Goal: Task Accomplishment & Management: Manage account settings

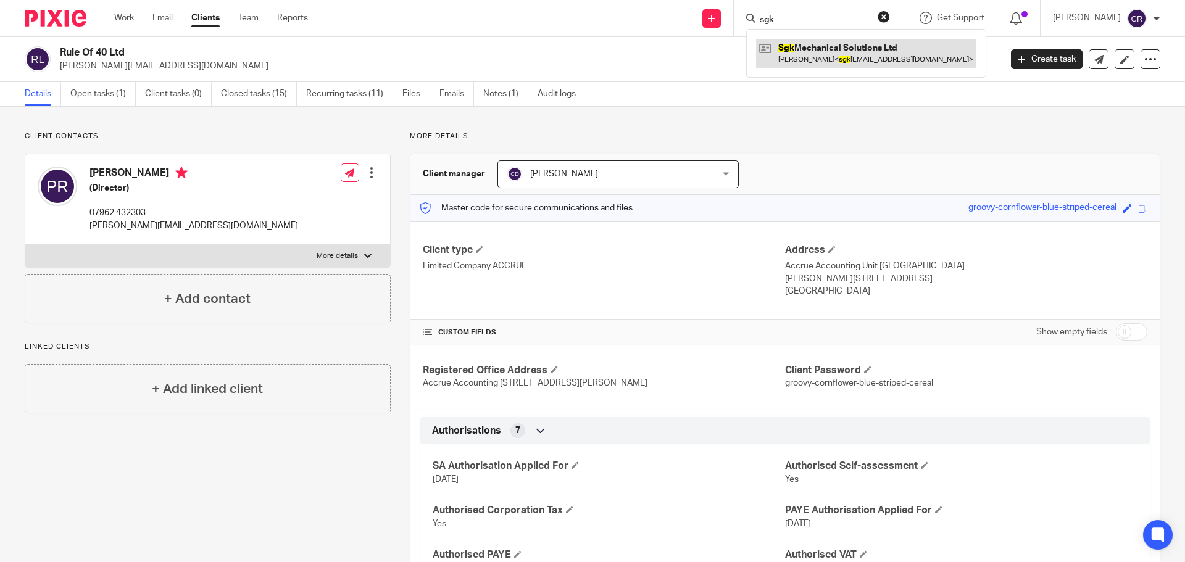
type input "sgk"
click at [847, 51] on link at bounding box center [866, 53] width 220 height 28
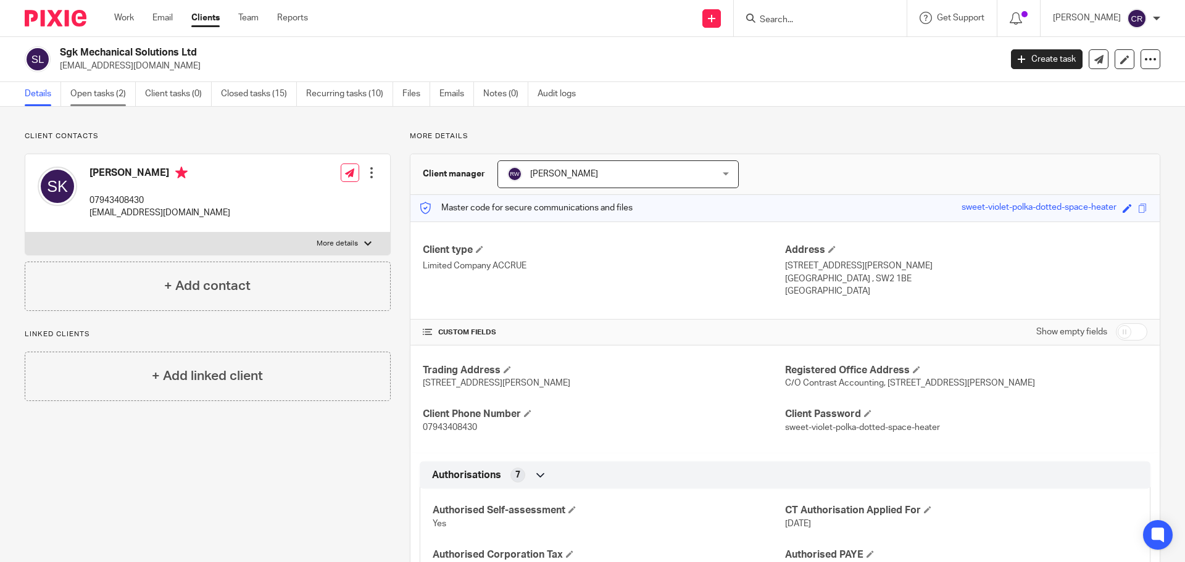
click at [114, 97] on link "Open tasks (2)" at bounding box center [102, 94] width 65 height 24
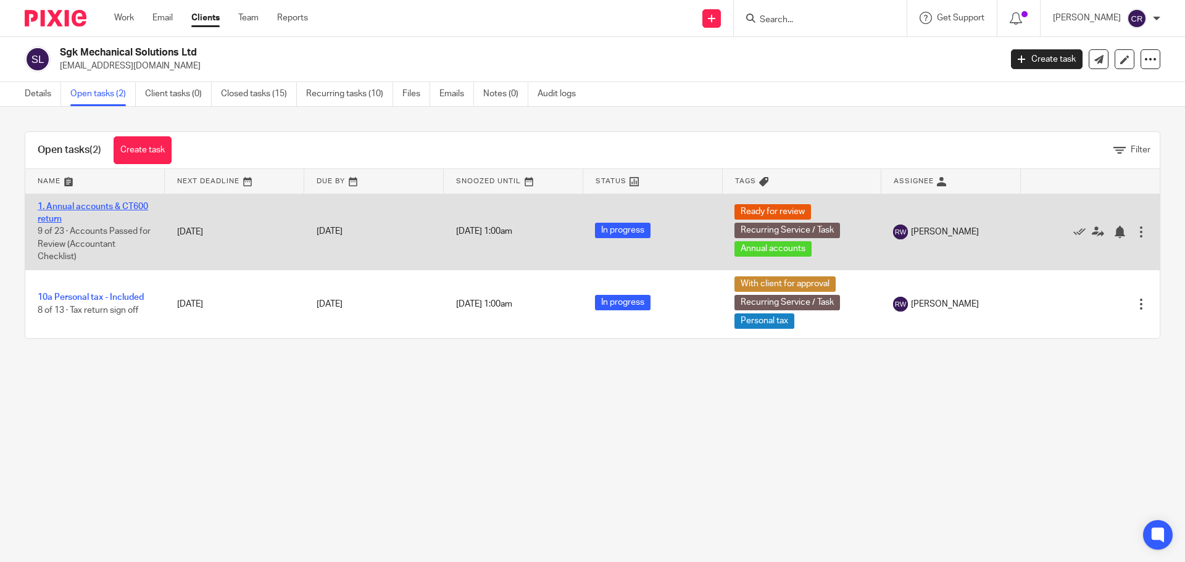
click at [83, 206] on link "1. Annual accounts & CT600 return" at bounding box center [93, 212] width 110 height 21
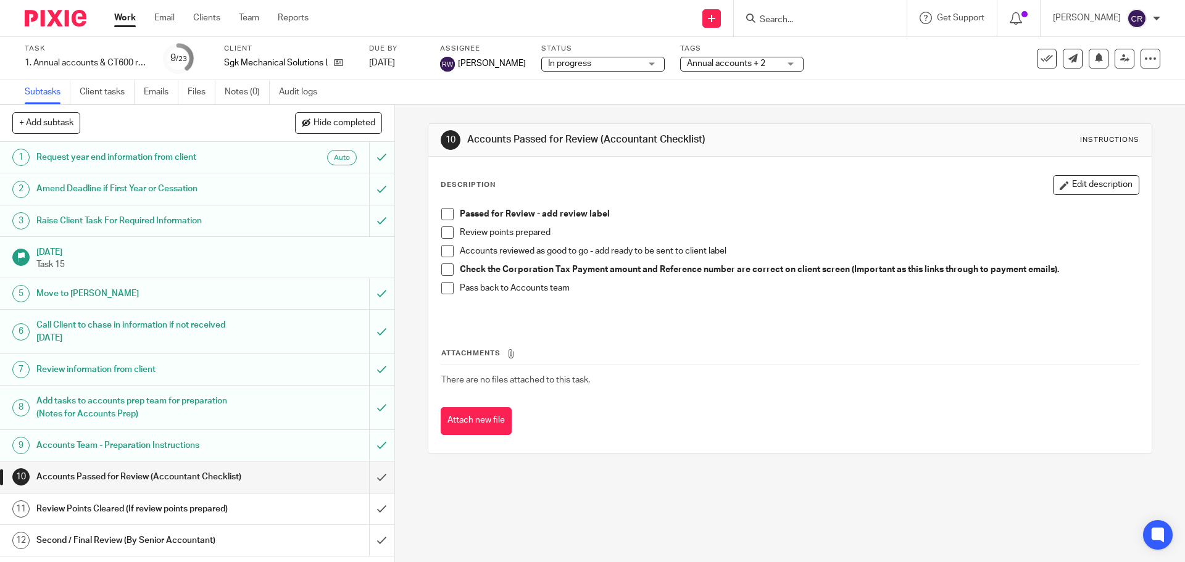
click at [800, 17] on input "Search" at bounding box center [814, 20] width 111 height 11
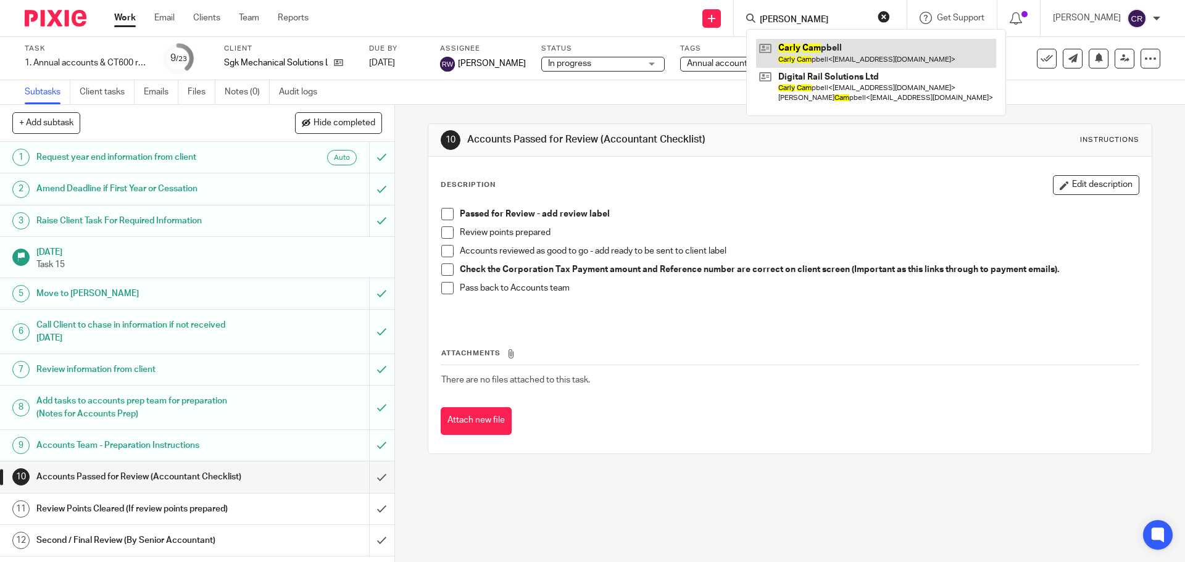
type input "carly cam"
click at [865, 43] on link at bounding box center [876, 53] width 240 height 28
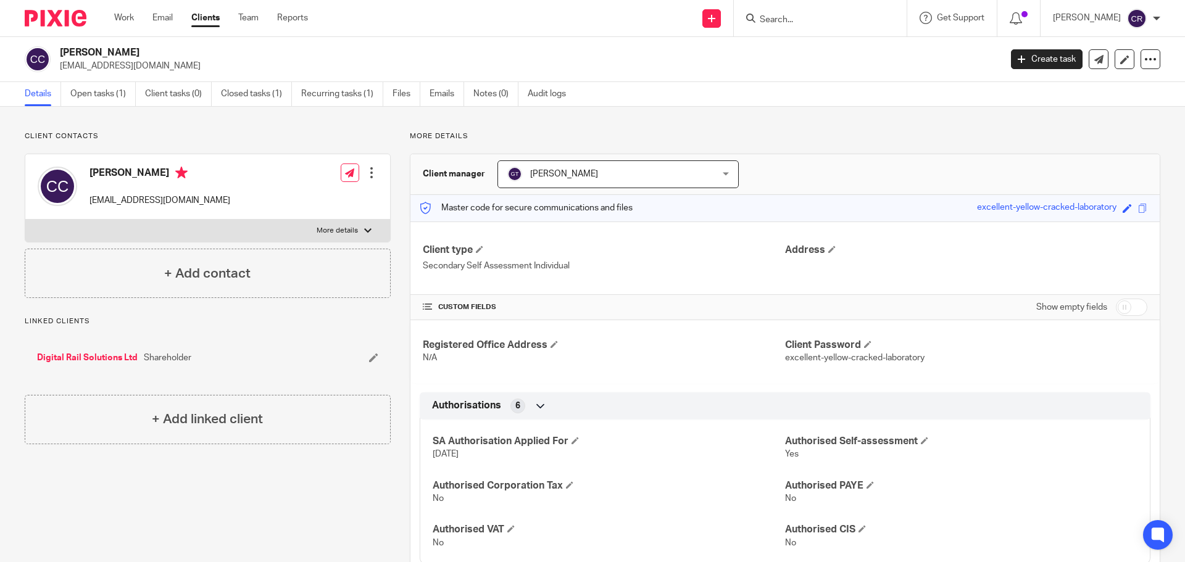
click at [101, 169] on h4 "[PERSON_NAME]" at bounding box center [159, 174] width 141 height 15
click at [101, 169] on h4 "Carly Campbell" at bounding box center [159, 174] width 141 height 15
copy h4 "Carly Campbell"
click at [132, 204] on p "[EMAIL_ADDRESS][DOMAIN_NAME]" at bounding box center [159, 200] width 141 height 12
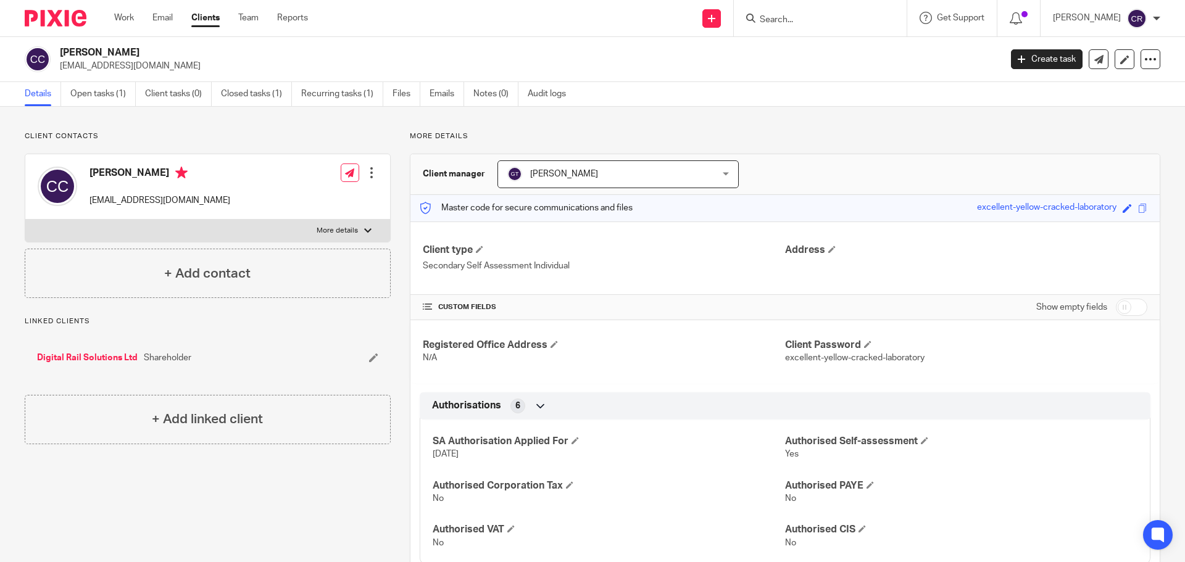
click at [132, 202] on p "[EMAIL_ADDRESS][DOMAIN_NAME]" at bounding box center [159, 200] width 141 height 12
copy div "[EMAIL_ADDRESS][DOMAIN_NAME]"
click at [100, 96] on link "Open tasks (1)" at bounding box center [102, 94] width 65 height 24
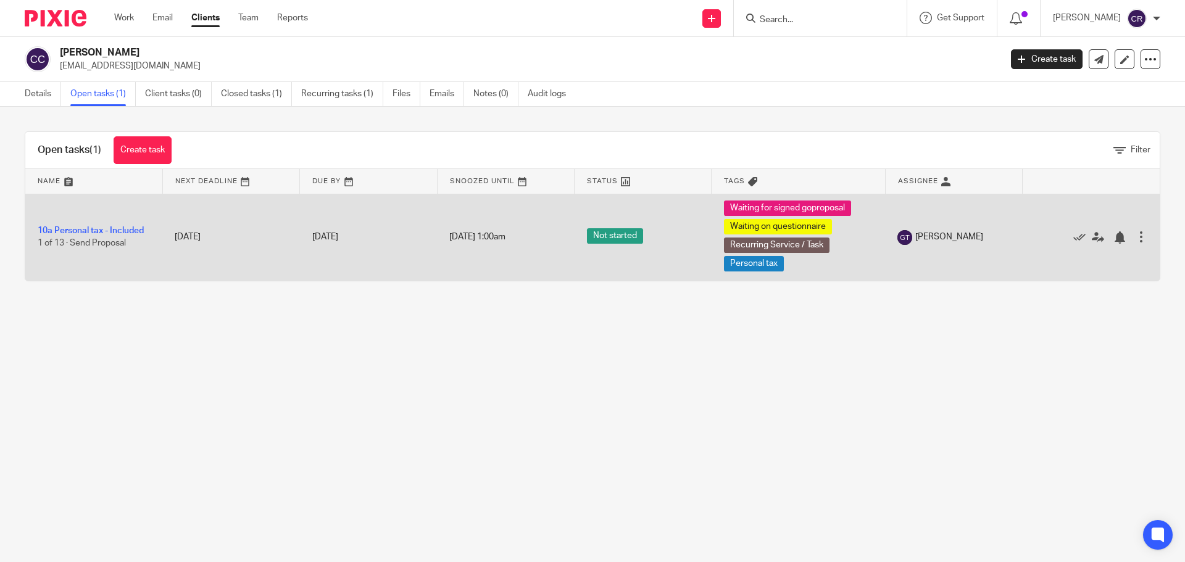
click at [81, 223] on td "10a Personal tax - Included 1 of 13 · Send Proposal" at bounding box center [93, 237] width 137 height 87
click at [82, 230] on link "10a Personal tax - Included" at bounding box center [91, 231] width 106 height 9
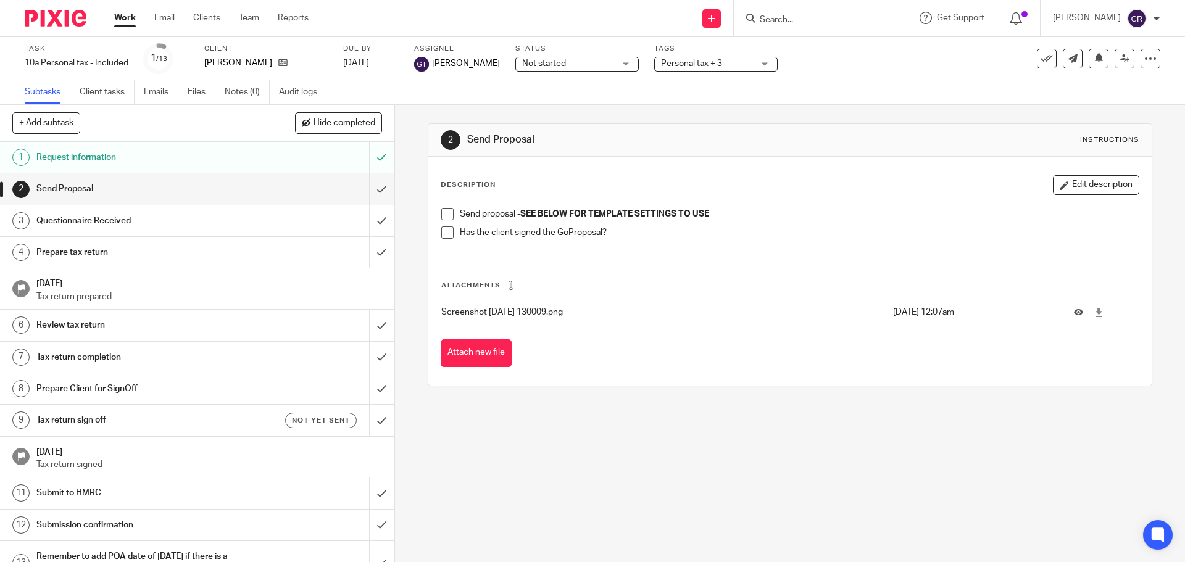
click at [444, 214] on span at bounding box center [447, 214] width 12 height 12
click at [578, 62] on span "Not started" at bounding box center [568, 63] width 93 height 13
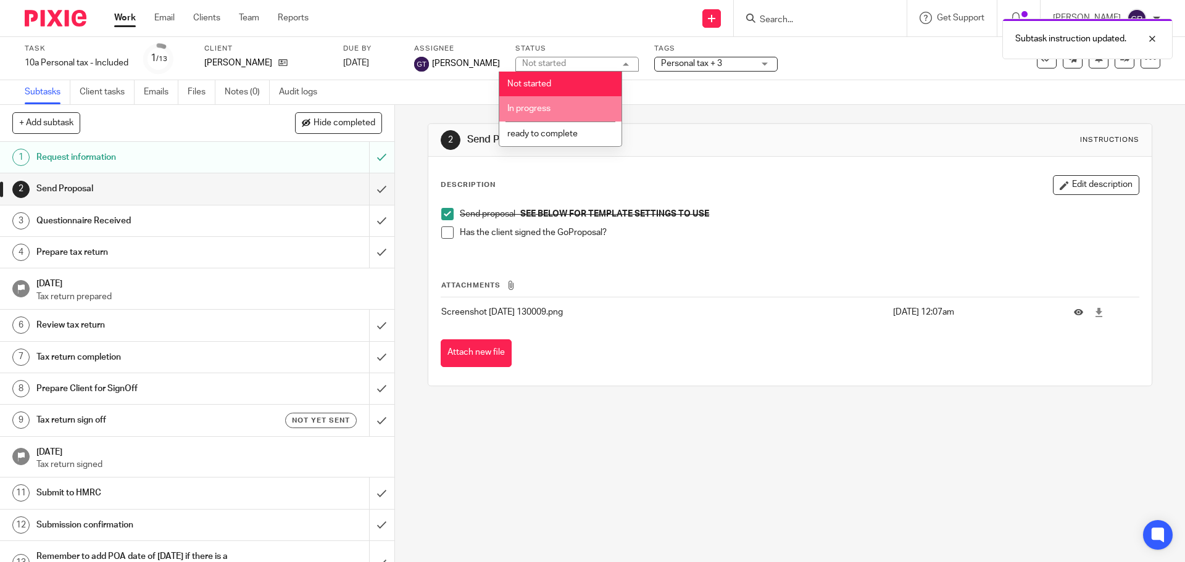
click at [559, 114] on li "In progress" at bounding box center [560, 108] width 122 height 25
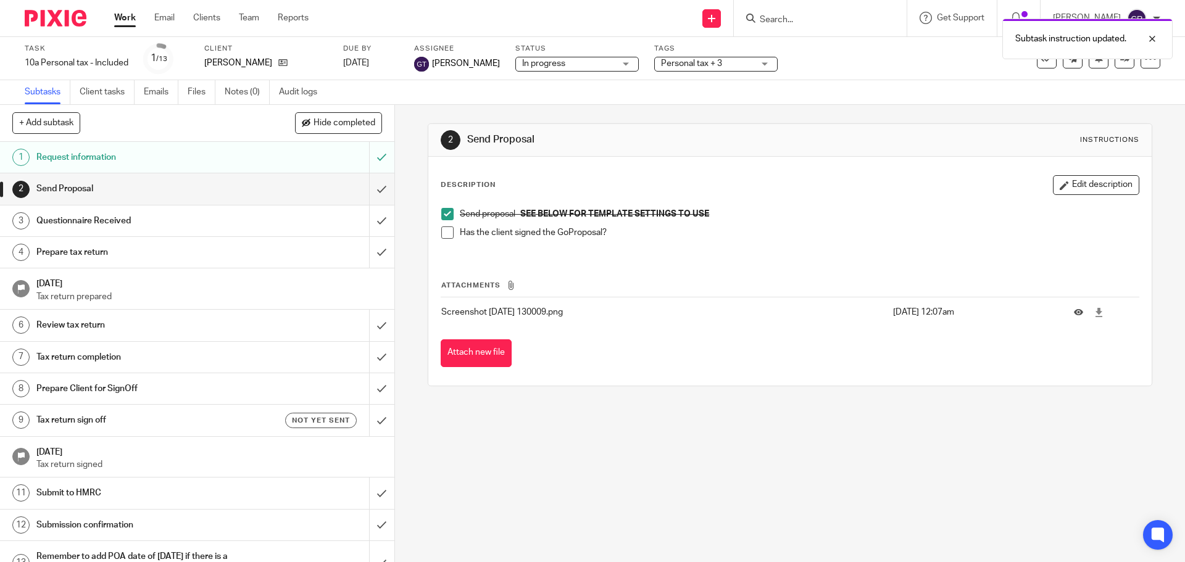
click at [646, 142] on h1 "Send Proposal" at bounding box center [641, 139] width 349 height 13
click at [130, 15] on link "Work" at bounding box center [125, 18] width 22 height 12
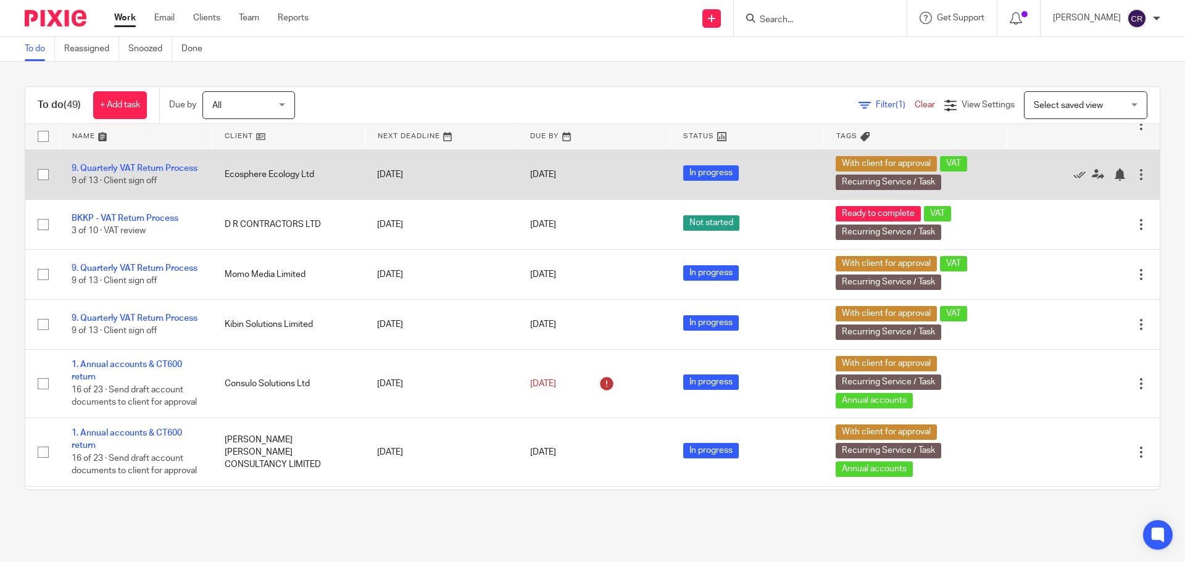
scroll to position [864, 0]
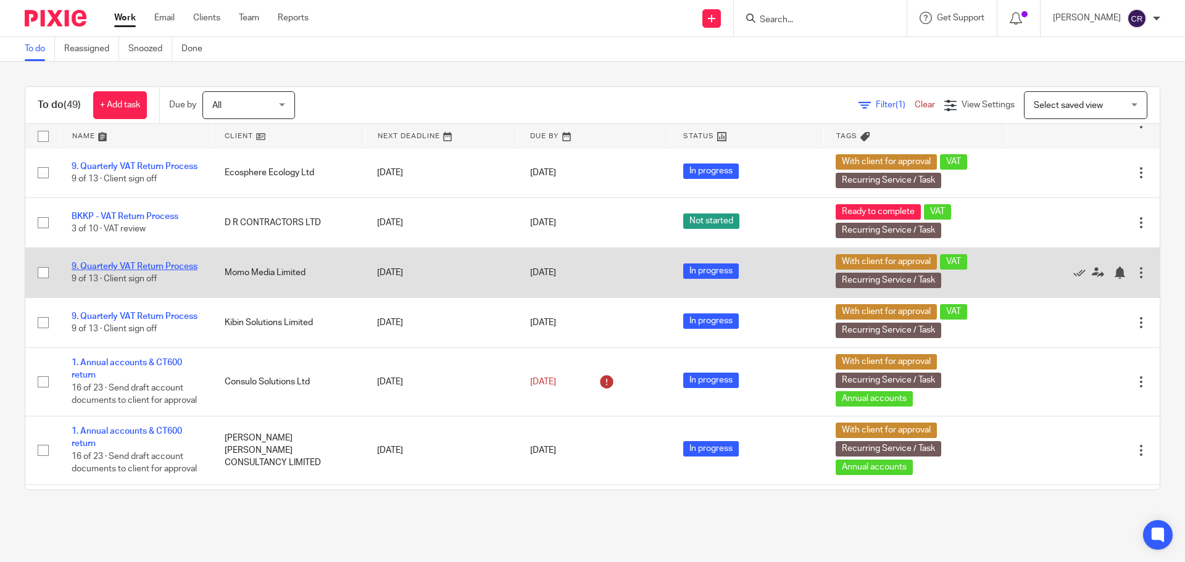
click at [136, 271] on link "9. Quarterly VAT Return Process" at bounding box center [135, 266] width 126 height 9
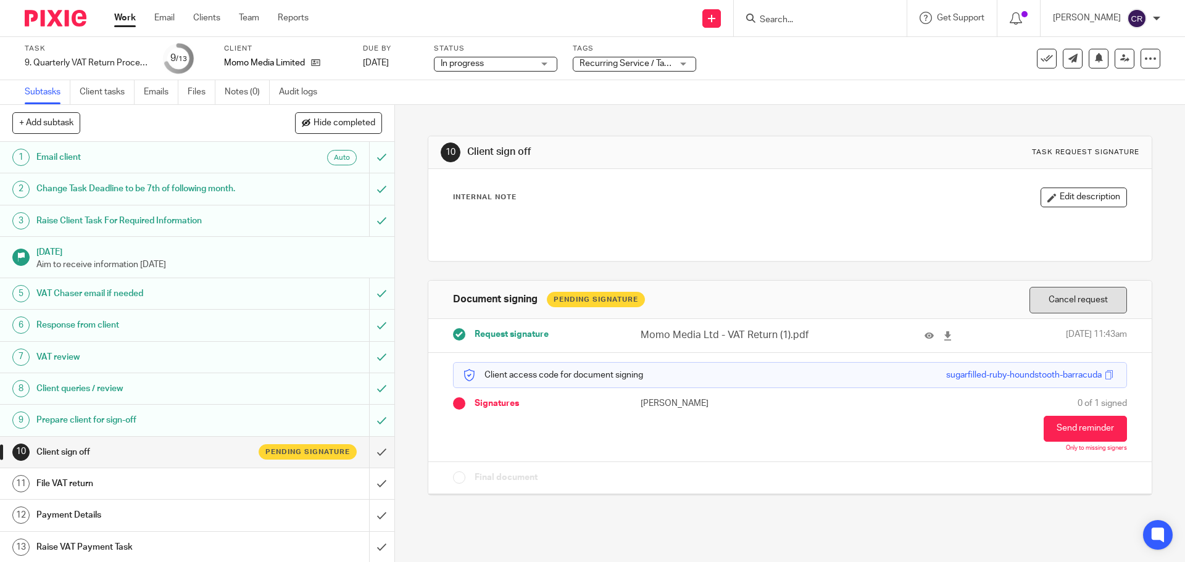
click at [1073, 312] on button "Cancel request" at bounding box center [1079, 300] width 98 height 27
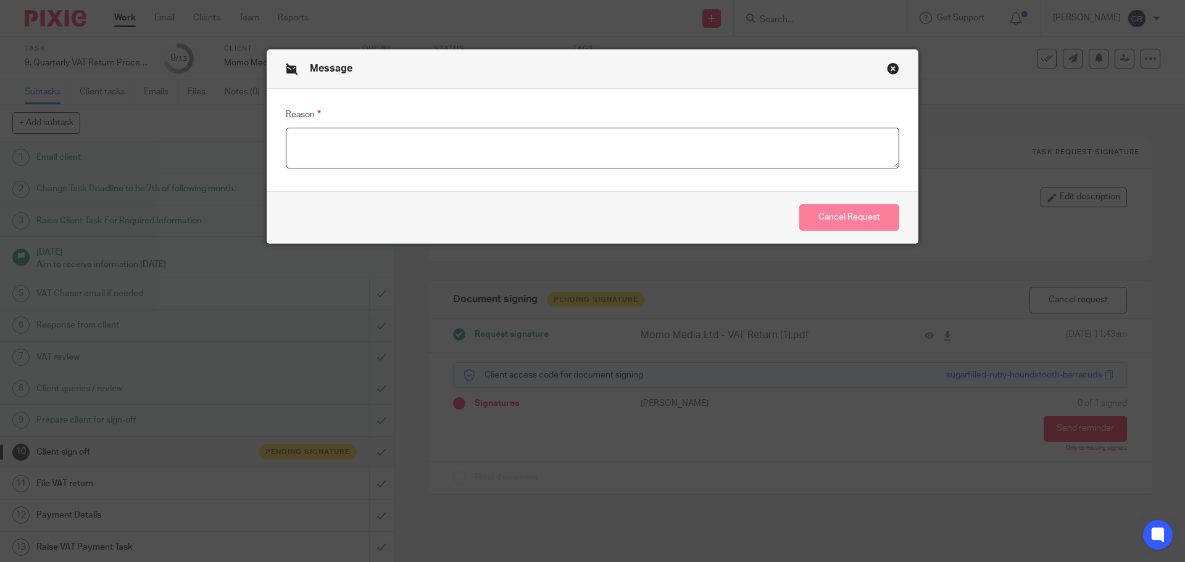
click at [679, 151] on textarea "Reason" at bounding box center [593, 148] width 614 height 41
type textarea "need to update bookkeeping"
click at [826, 208] on button "Cancel Request" at bounding box center [849, 217] width 100 height 27
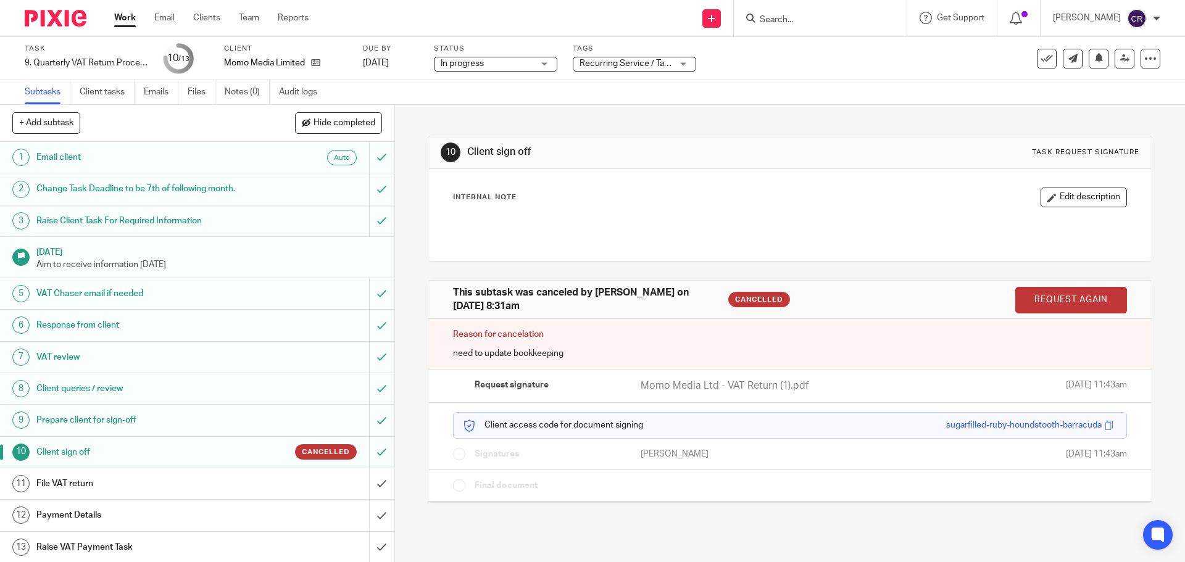
drag, startPoint x: 1065, startPoint y: 295, endPoint x: 647, endPoint y: 42, distance: 488.5
click at [1066, 295] on link "Request again" at bounding box center [1071, 300] width 112 height 27
click at [615, 66] on span "Recurring Service / Task + 2" at bounding box center [633, 63] width 107 height 9
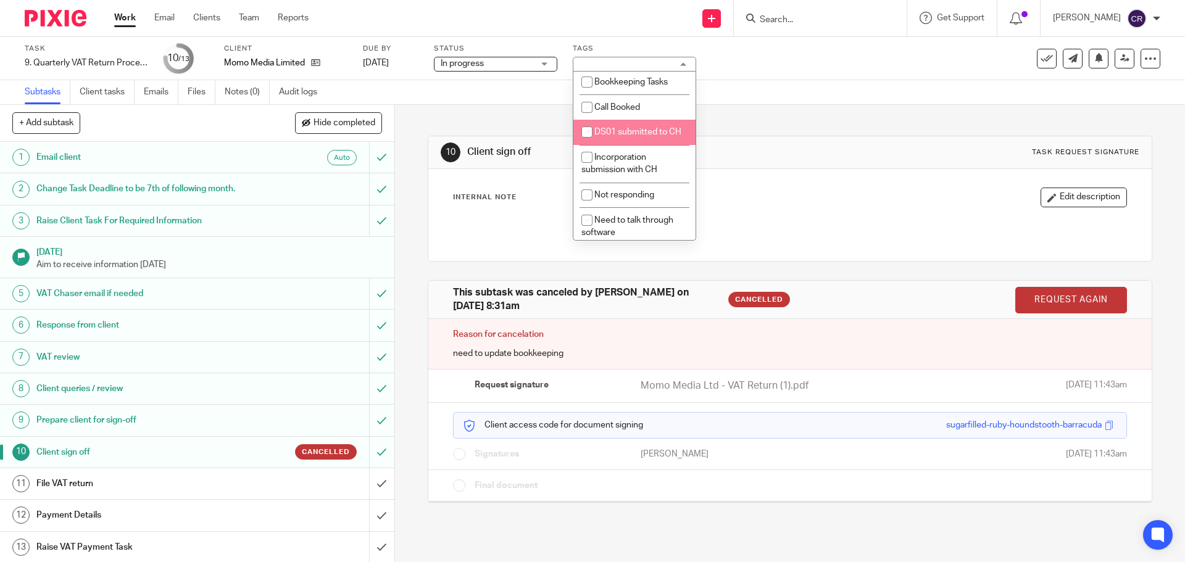
scroll to position [123, 0]
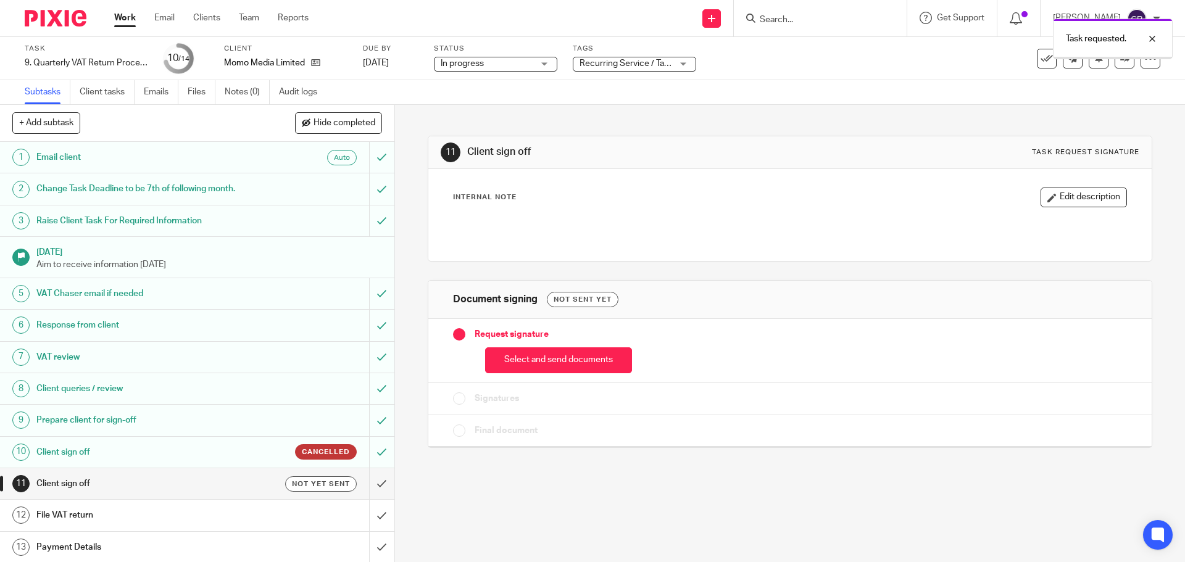
click at [645, 64] on span "Recurring Service / Task + 2" at bounding box center [633, 63] width 107 height 9
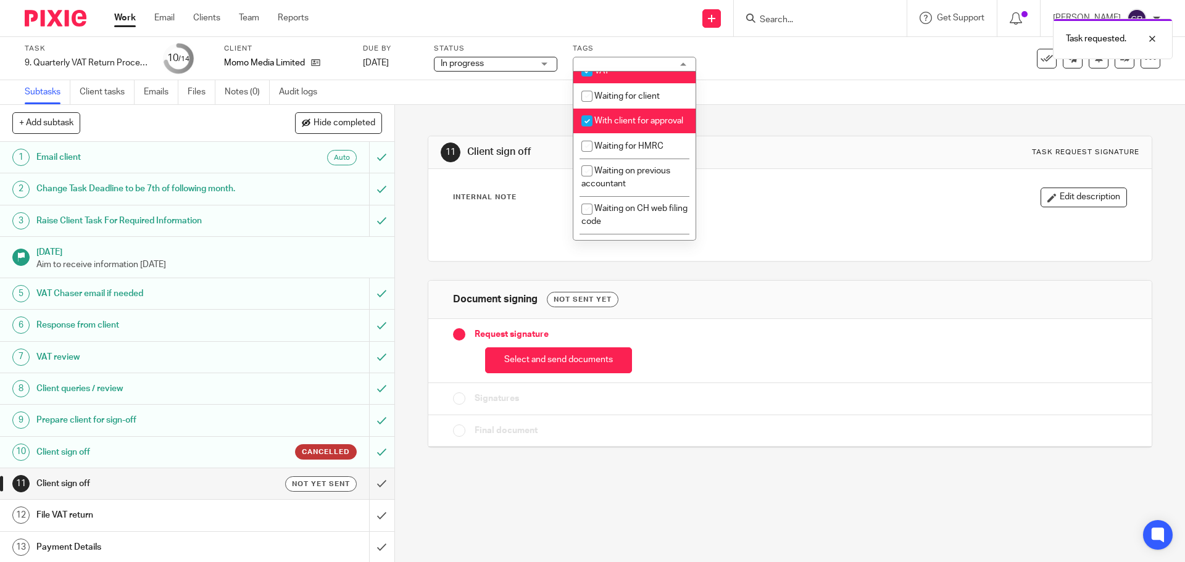
scroll to position [679, 0]
click at [636, 132] on li "With client for approval" at bounding box center [634, 119] width 122 height 25
checkbox input "false"
click at [633, 99] on span "Waiting for client" at bounding box center [626, 94] width 65 height 9
checkbox input "true"
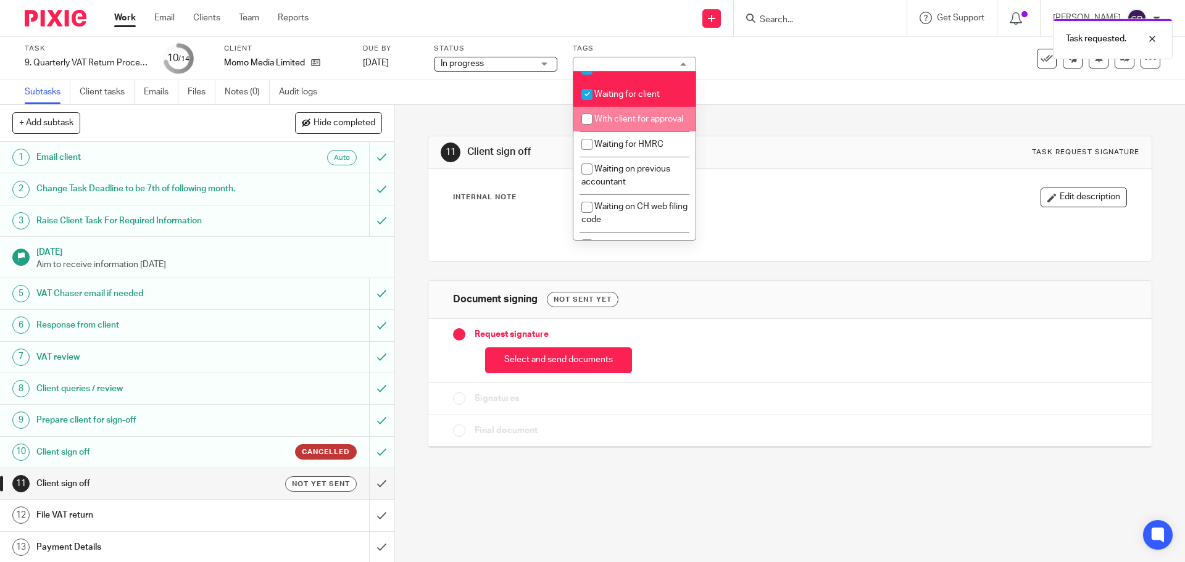
click at [781, 193] on div "Internal Note Edit description" at bounding box center [789, 198] width 673 height 20
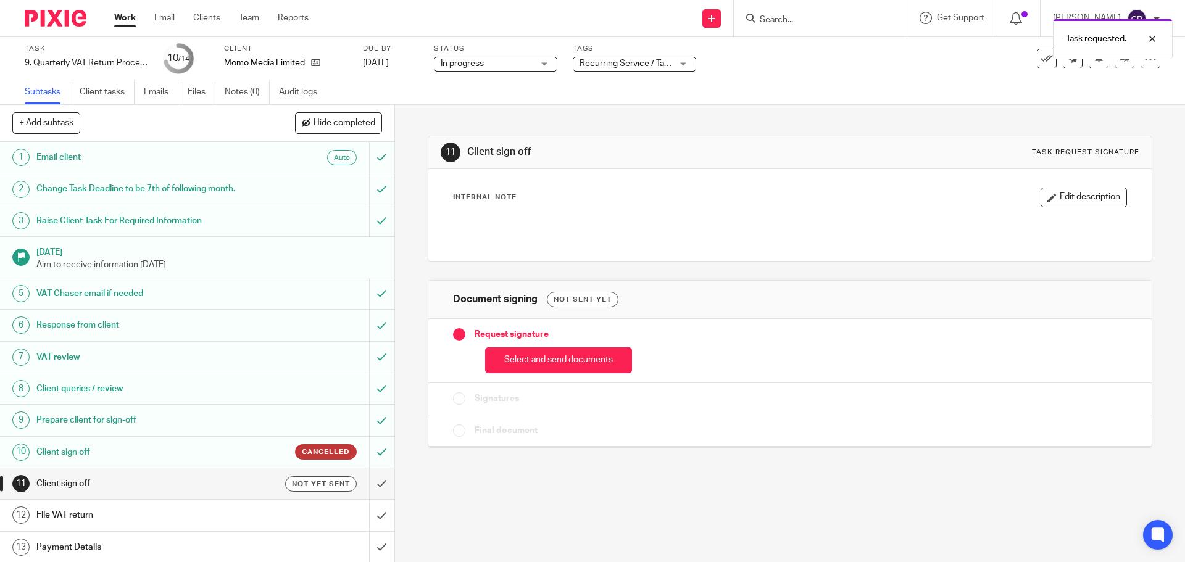
click at [128, 22] on link "Work" at bounding box center [125, 18] width 22 height 12
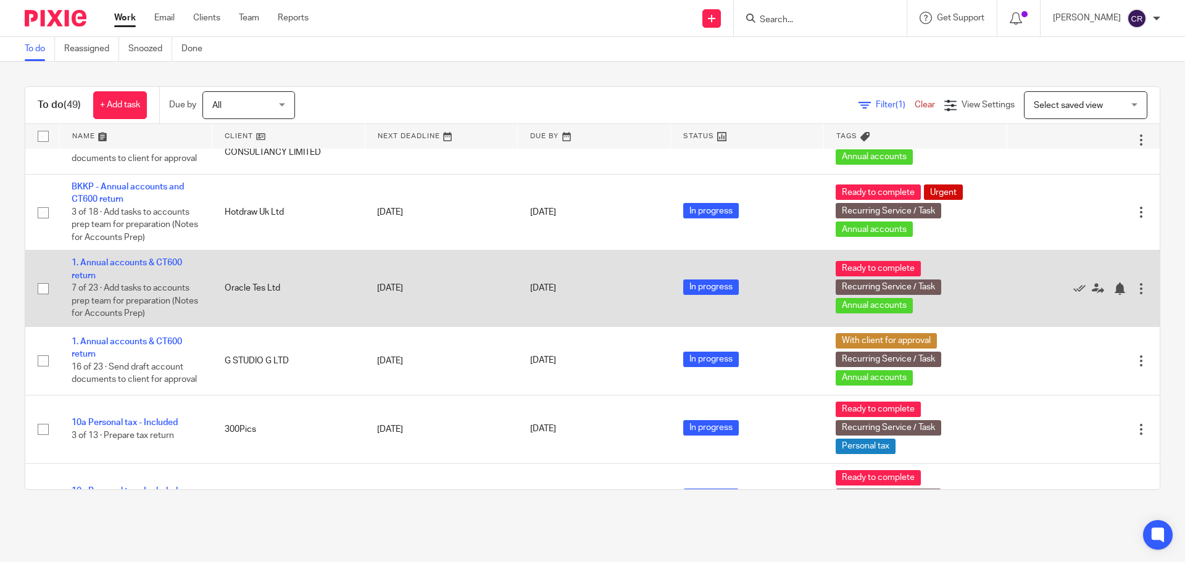
scroll to position [1173, 0]
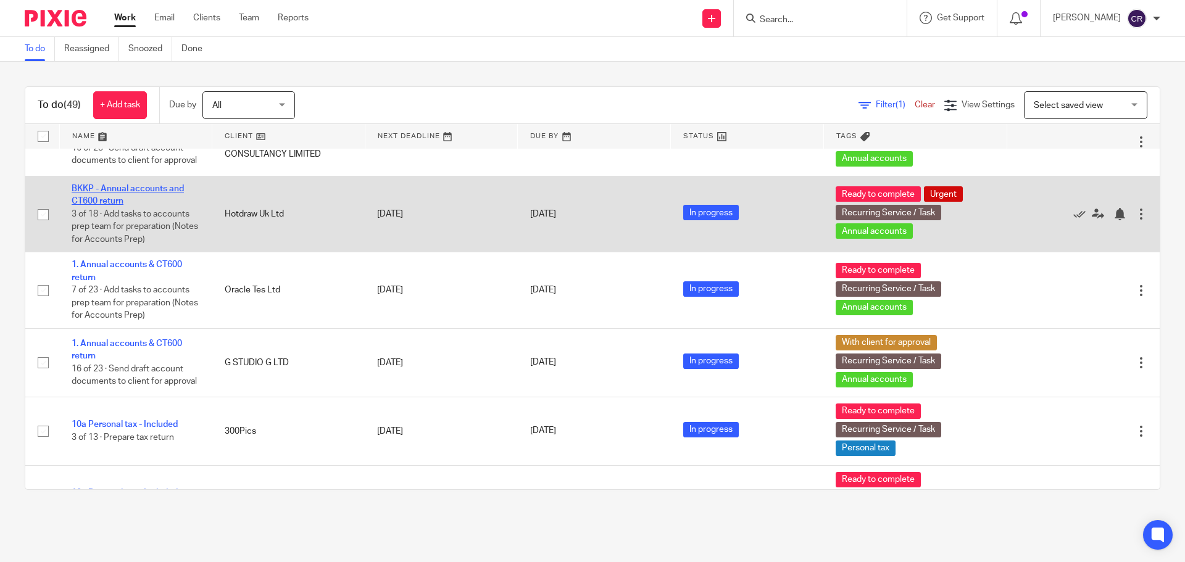
click at [123, 206] on link "BKKP - Annual accounts and CT600 return" at bounding box center [128, 195] width 112 height 21
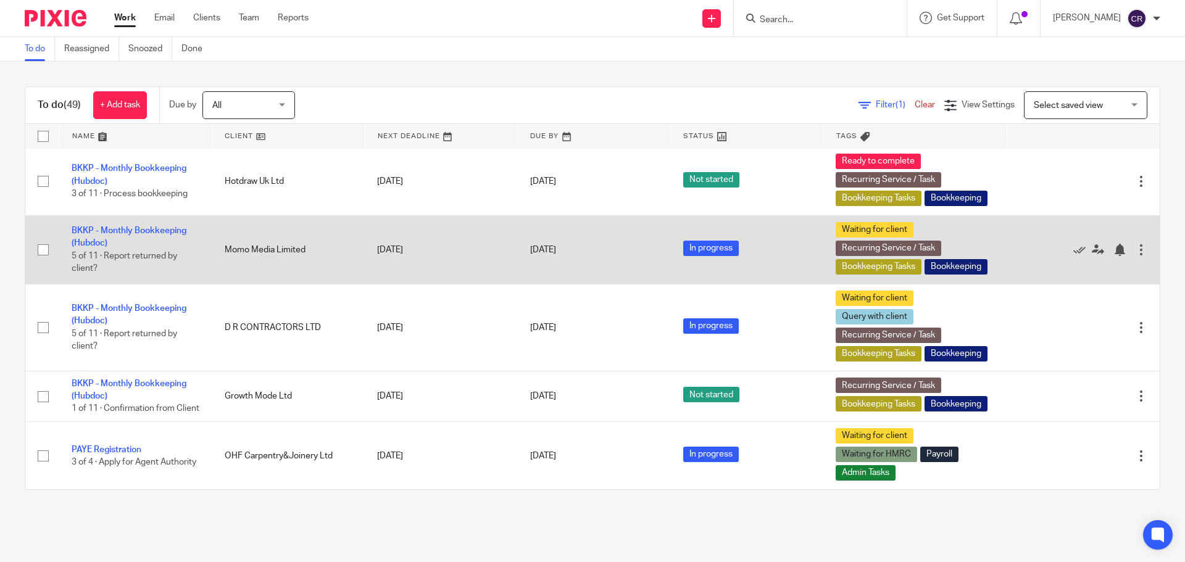
scroll to position [370, 0]
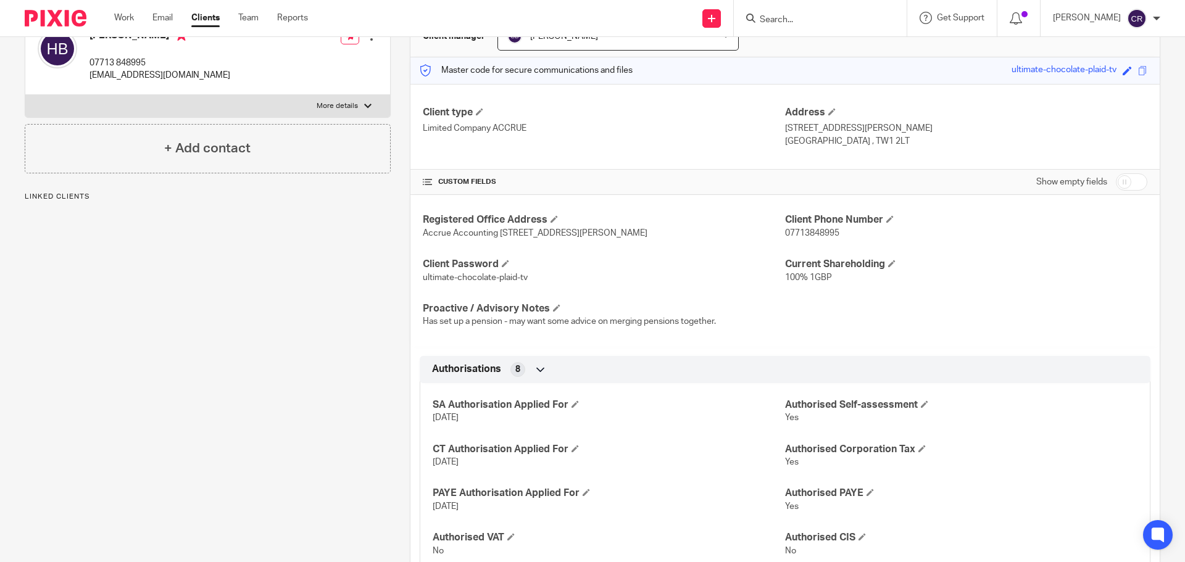
scroll to position [62, 0]
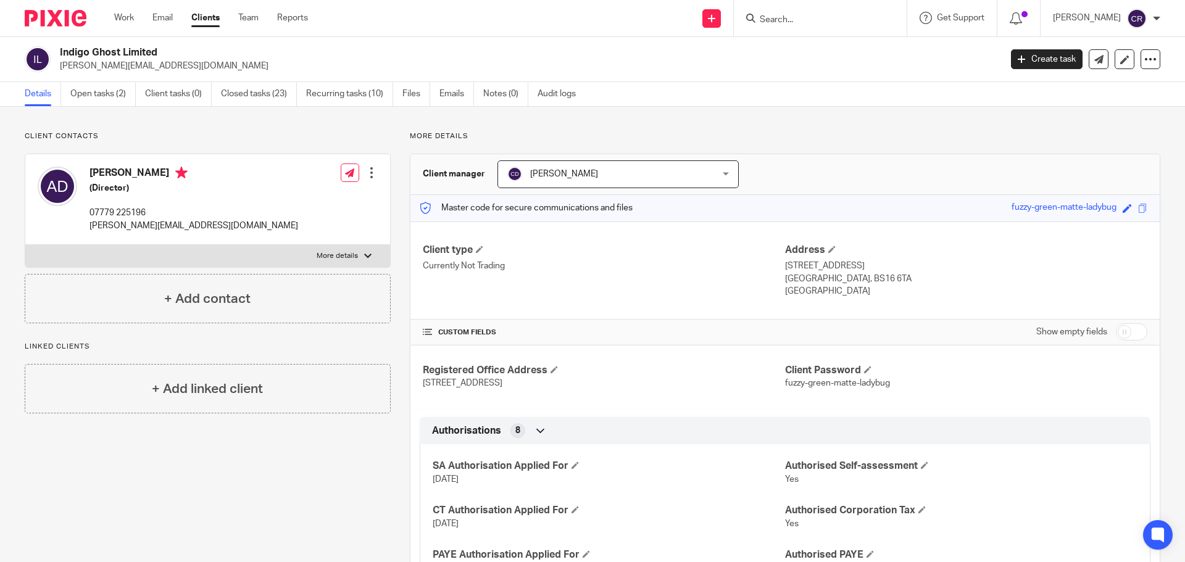
click at [333, 256] on p "More details" at bounding box center [337, 256] width 41 height 10
click at [25, 245] on input "More details" at bounding box center [25, 244] width 1 height 1
checkbox input "true"
